Goal: Task Accomplishment & Management: Manage account settings

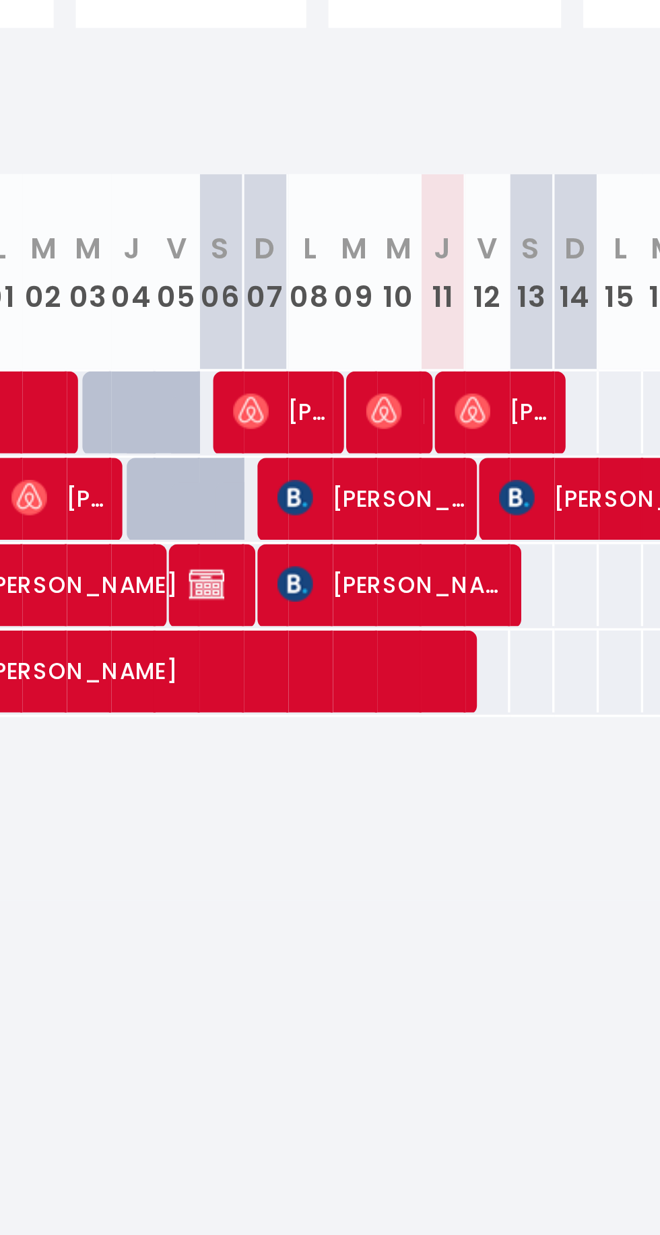
scroll to position [0, 11]
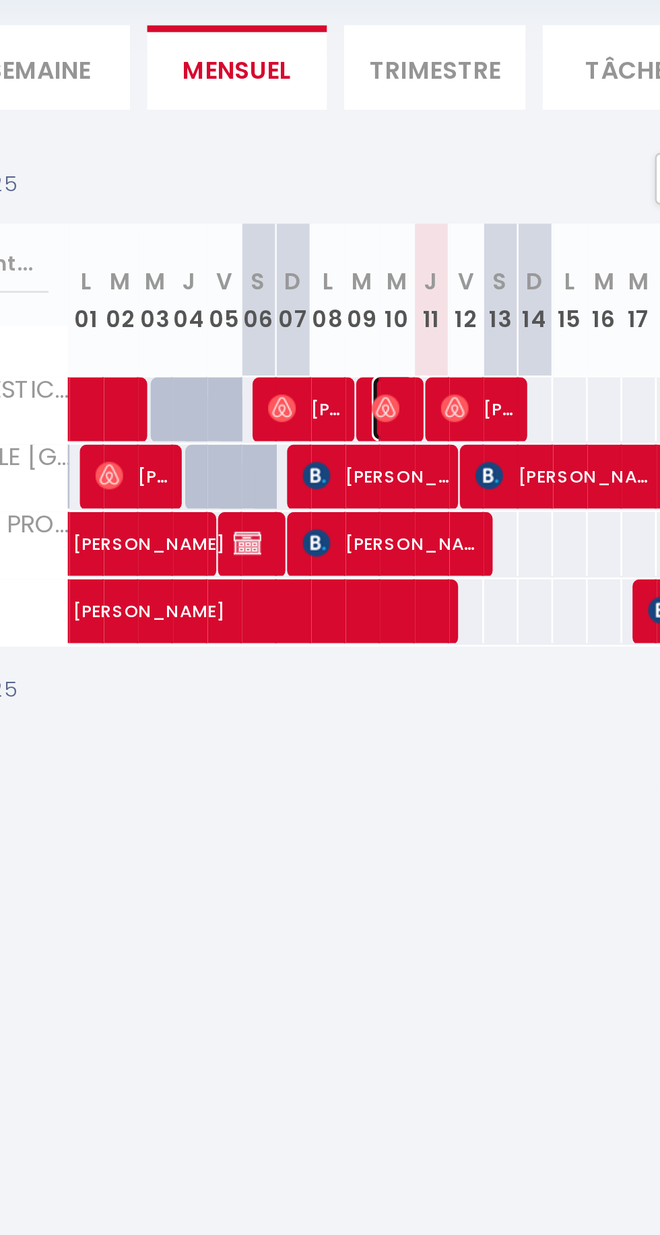
click at [423, 288] on img at bounding box center [427, 289] width 11 height 11
select select "OK"
select select "0"
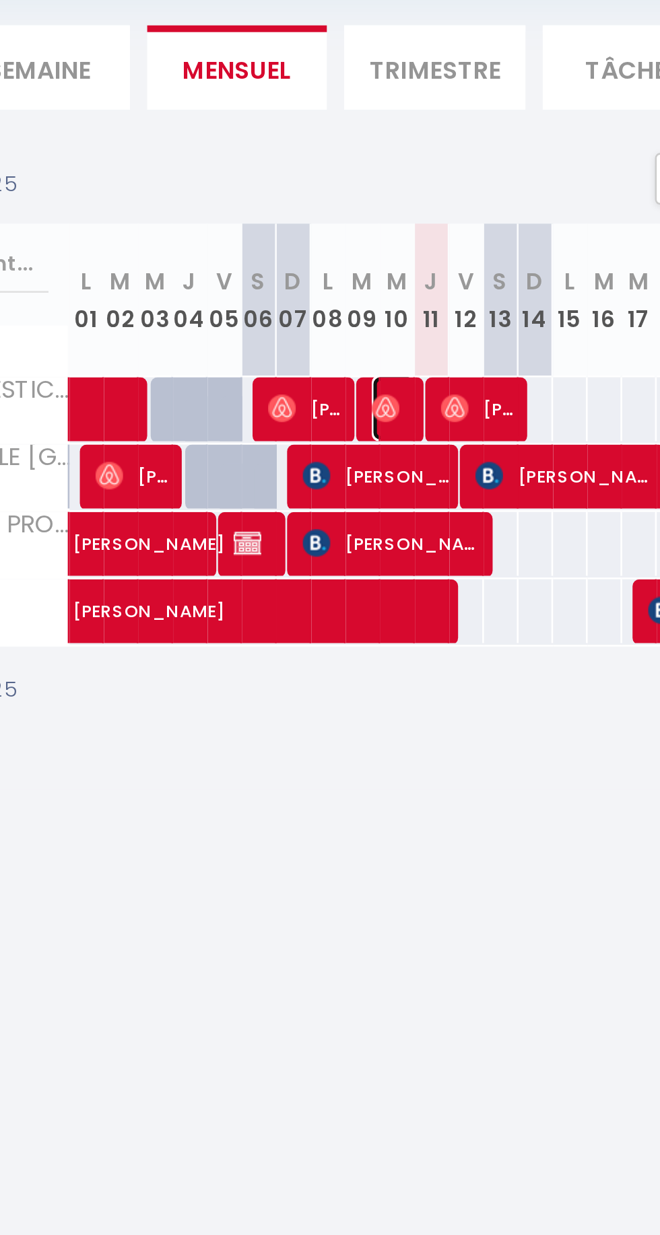
select select "1"
select select
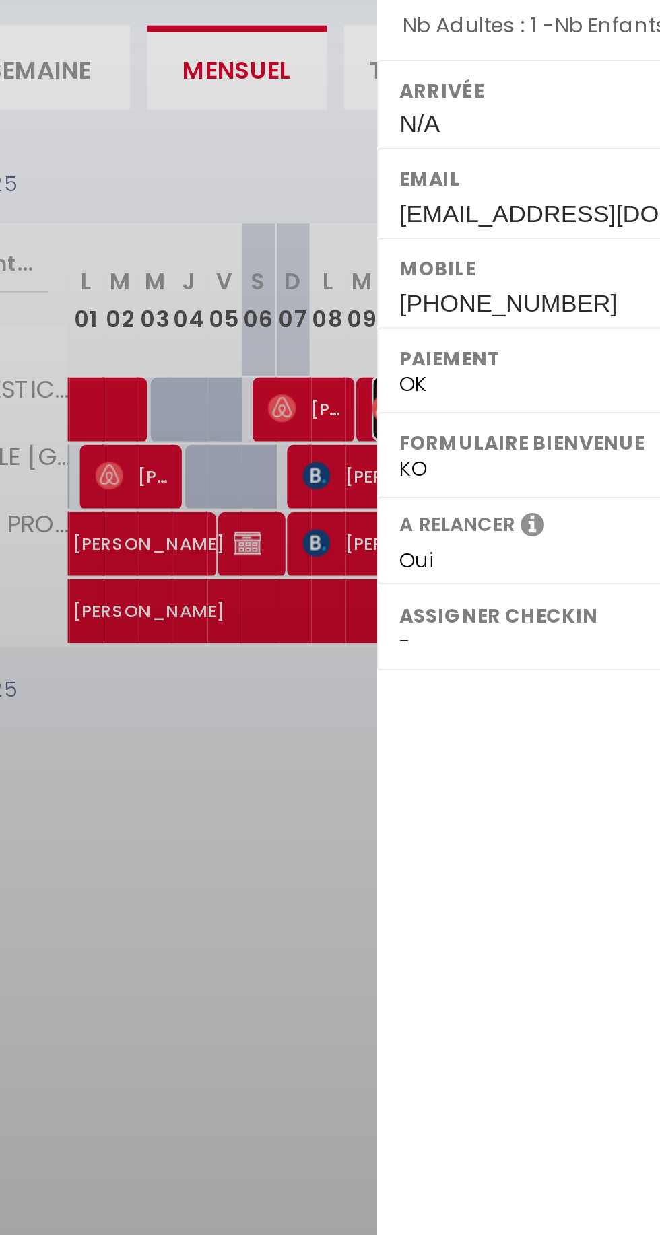
select select "51075"
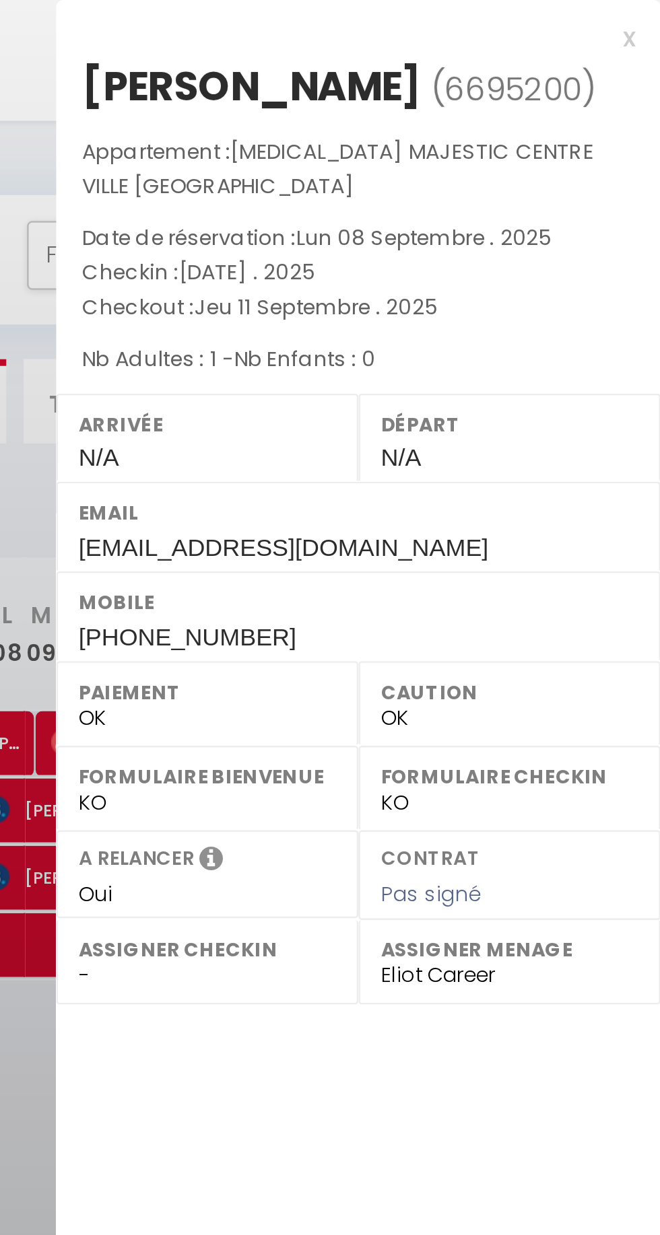
click at [647, 12] on div "x" at bounding box center [537, 15] width 226 height 16
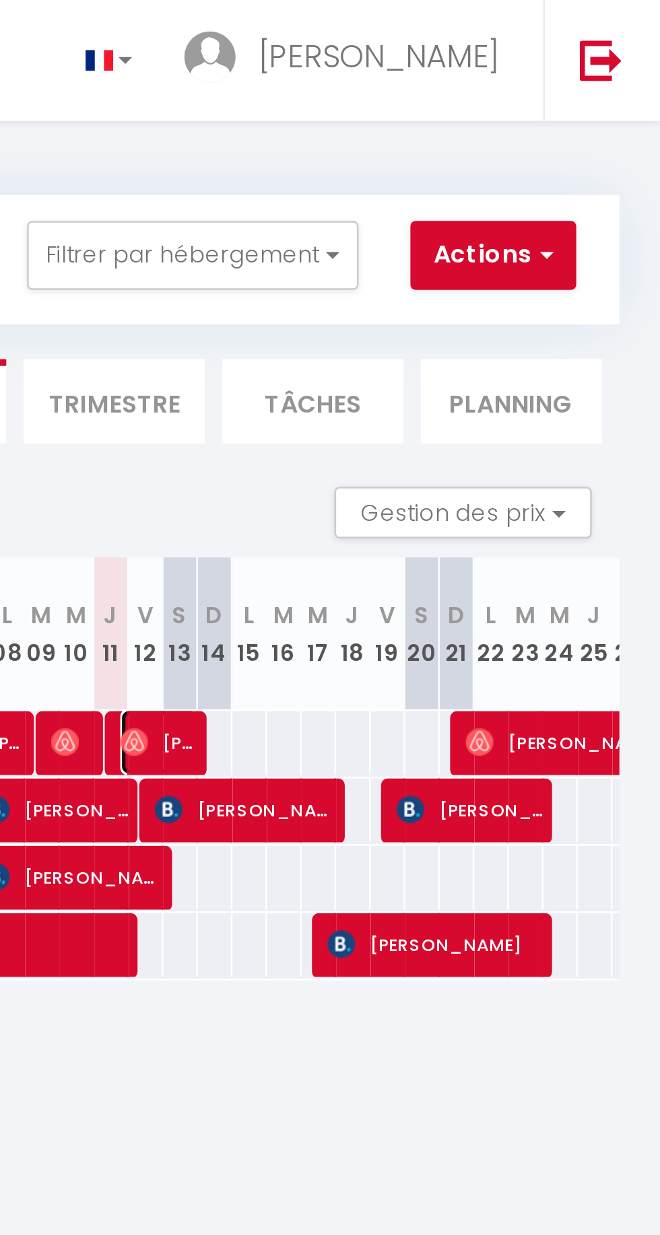
click at [461, 290] on span "[PERSON_NAME]" at bounding box center [465, 290] width 32 height 26
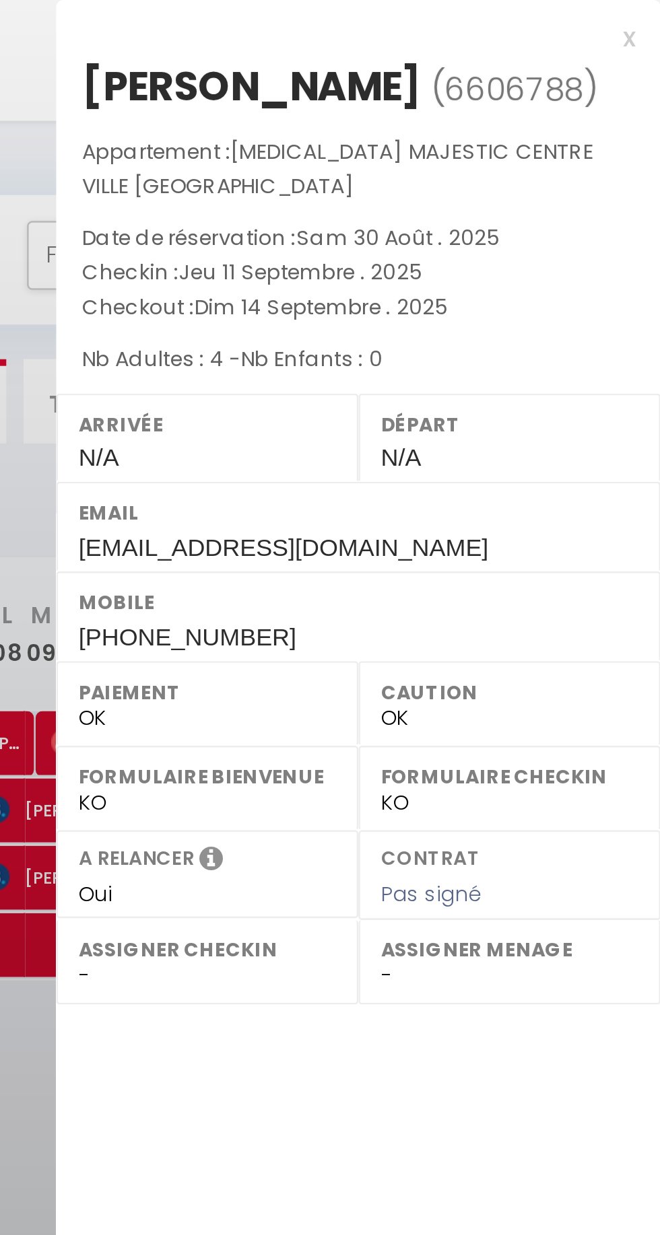
click at [645, 11] on div "x" at bounding box center [537, 15] width 226 height 16
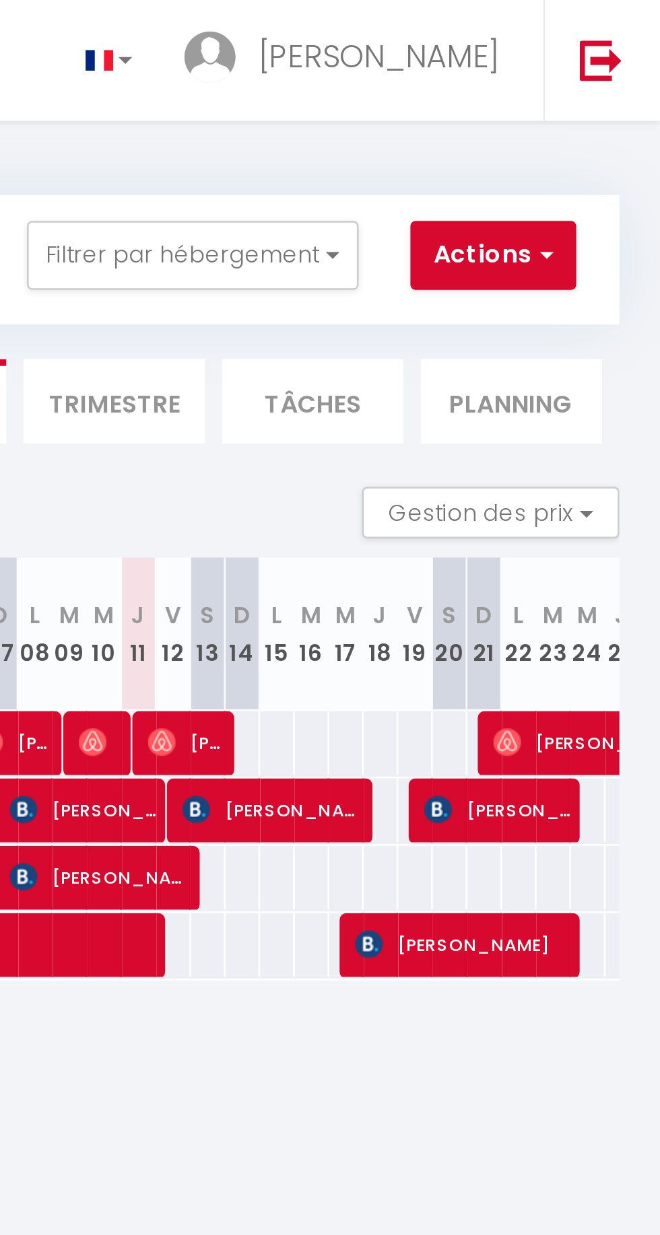
scroll to position [0, 1]
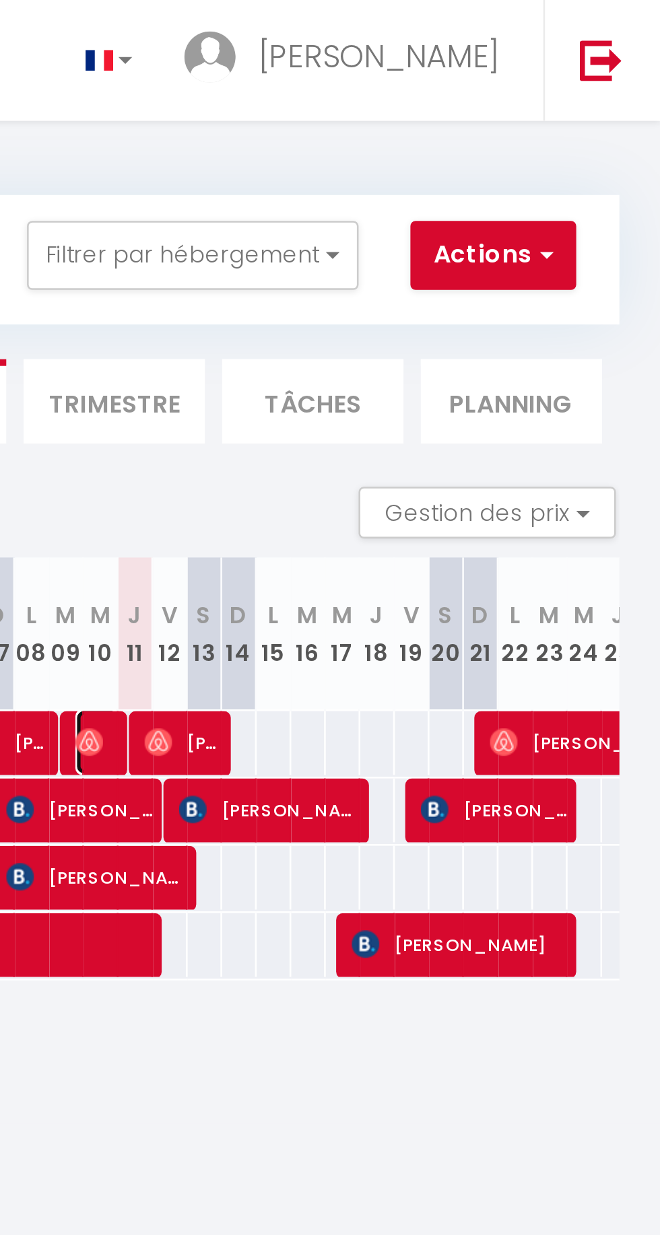
click at [443, 289] on span "[PERSON_NAME]" at bounding box center [441, 290] width 18 height 26
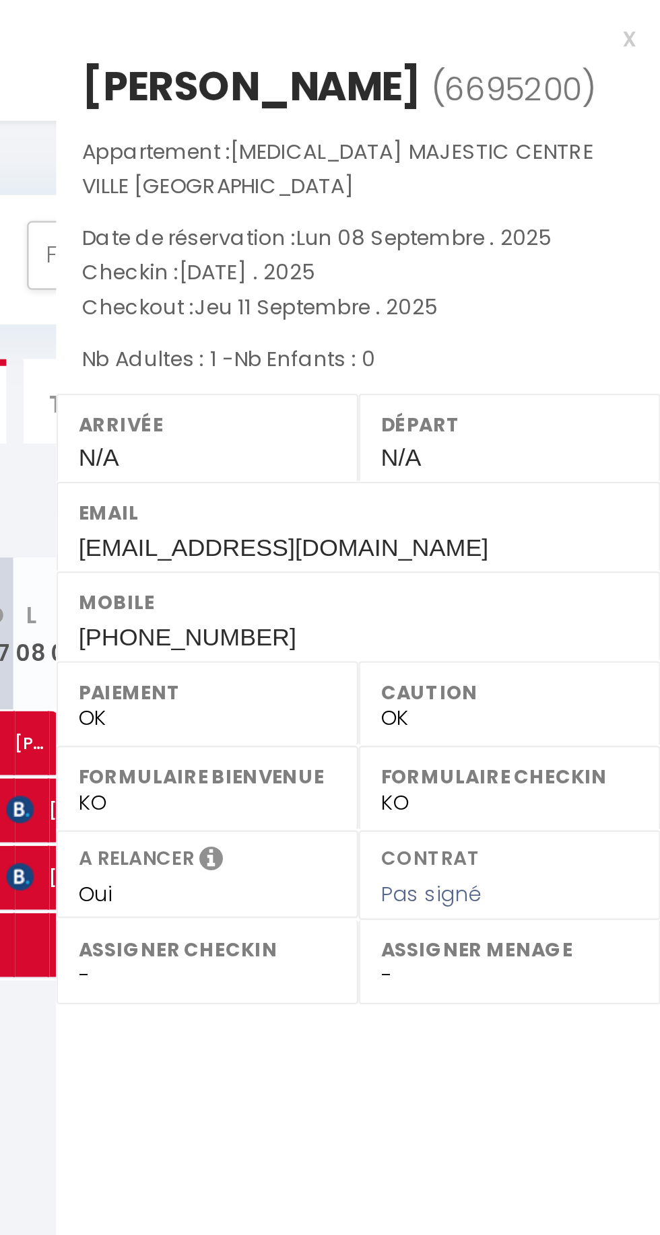
select select "51075"
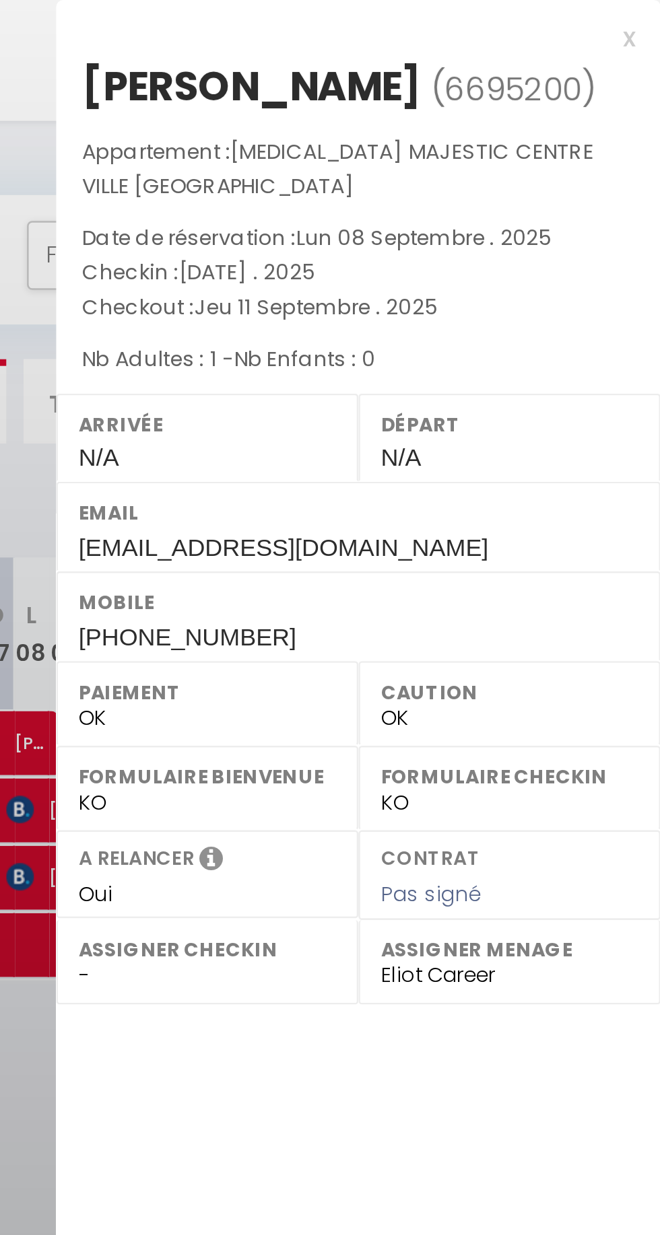
click at [643, 17] on div "x" at bounding box center [537, 15] width 226 height 16
